Goal: Find specific page/section: Find specific page/section

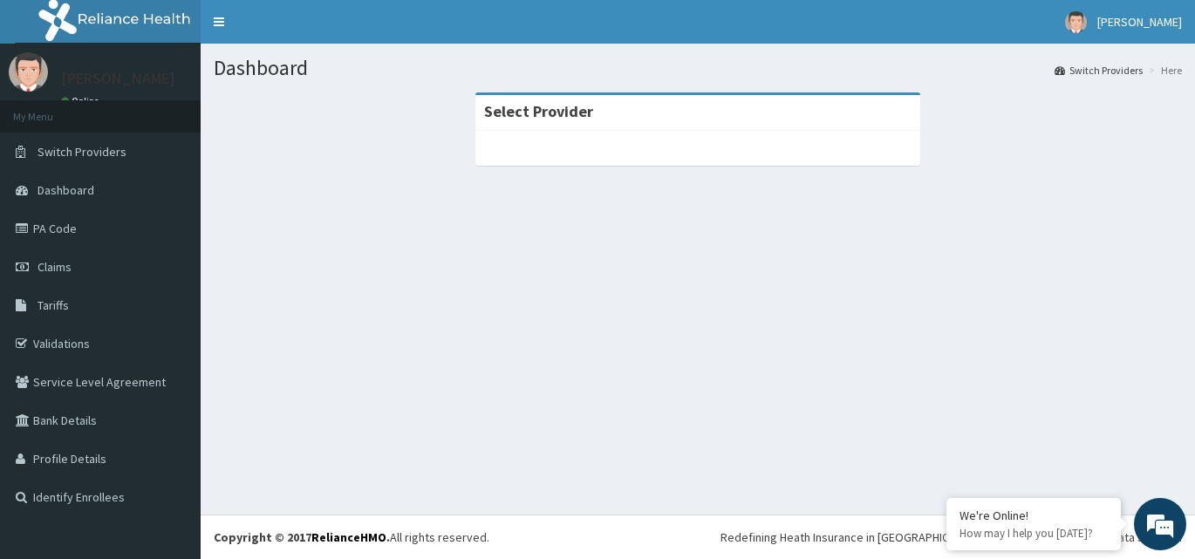
click at [765, 140] on div at bounding box center [697, 148] width 445 height 35
click at [60, 347] on link "Validations" at bounding box center [100, 343] width 201 height 38
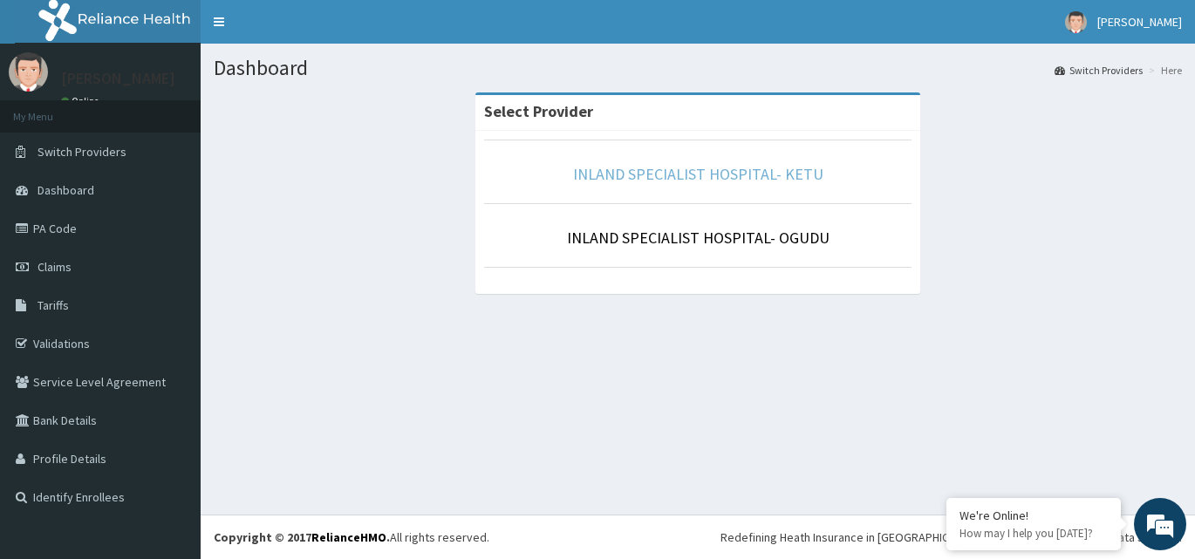
click at [663, 168] on link "INLAND SPECIALIST HOSPITAL- KETU" at bounding box center [698, 174] width 250 height 20
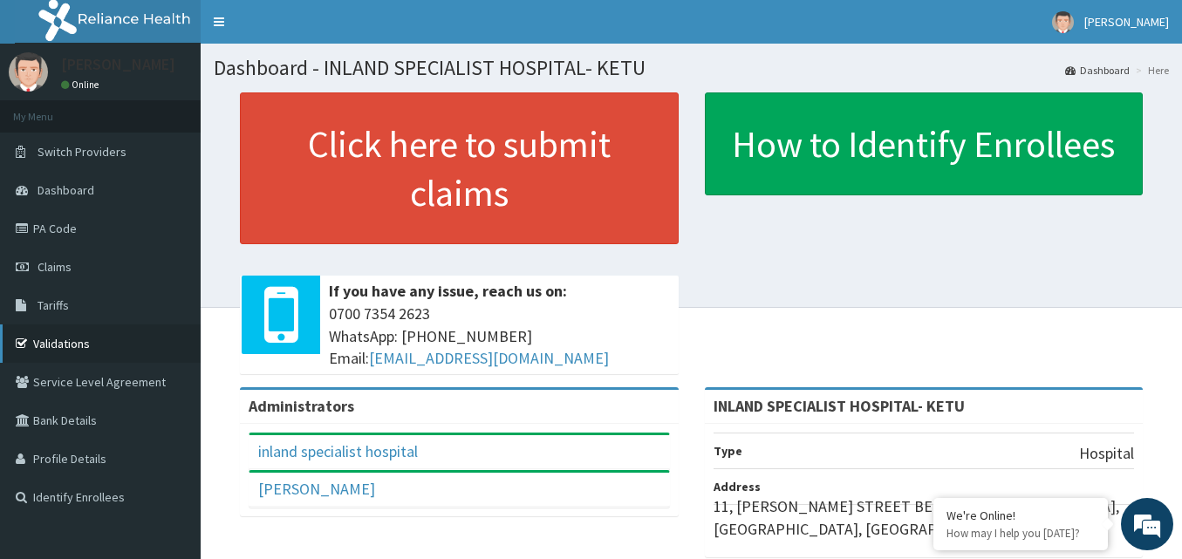
click at [66, 337] on link "Validations" at bounding box center [100, 343] width 201 height 38
